Goal: Task Accomplishment & Management: Manage account settings

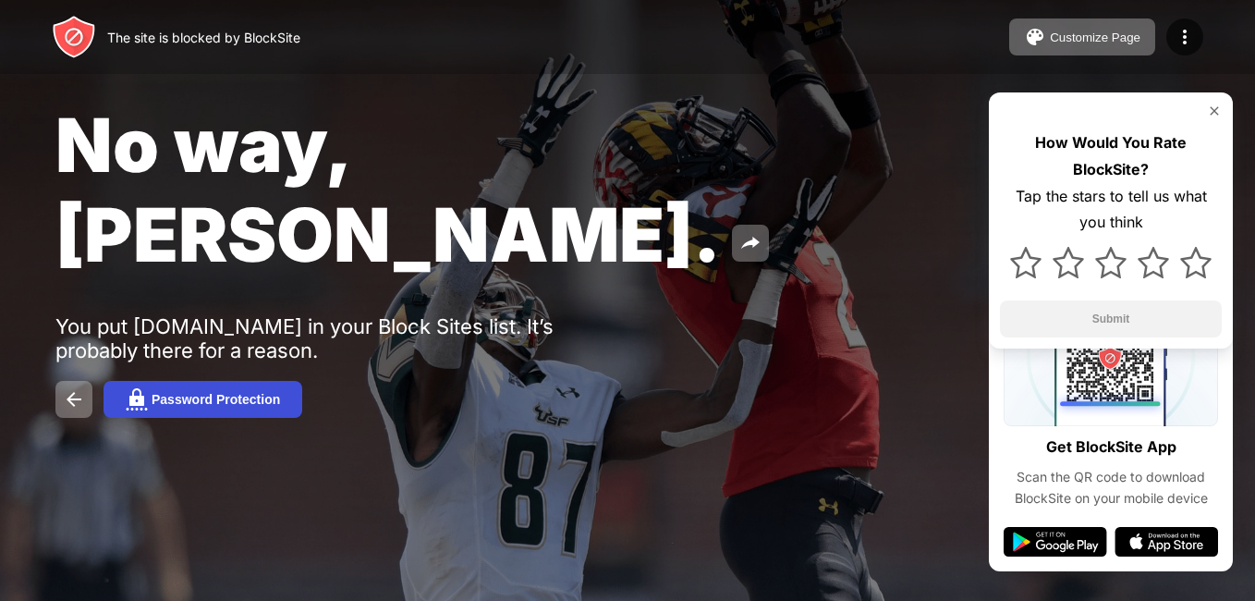
click at [219, 381] on button "Password Protection" at bounding box center [203, 399] width 199 height 37
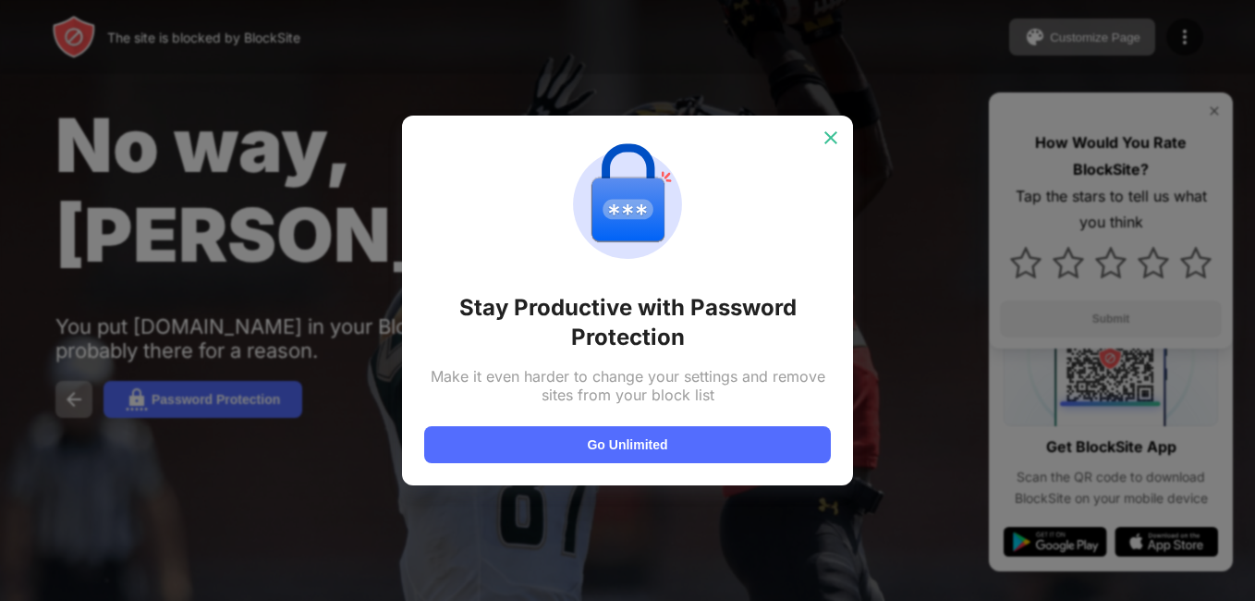
click at [845, 133] on div at bounding box center [831, 138] width 30 height 30
